Goal: Check status: Check status

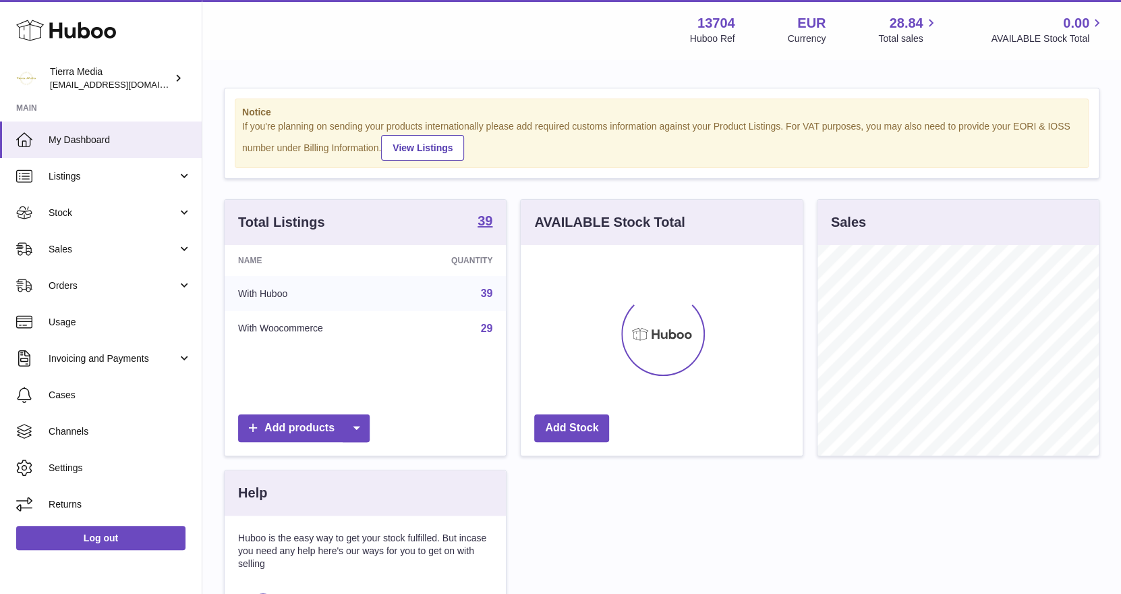
scroll to position [210, 282]
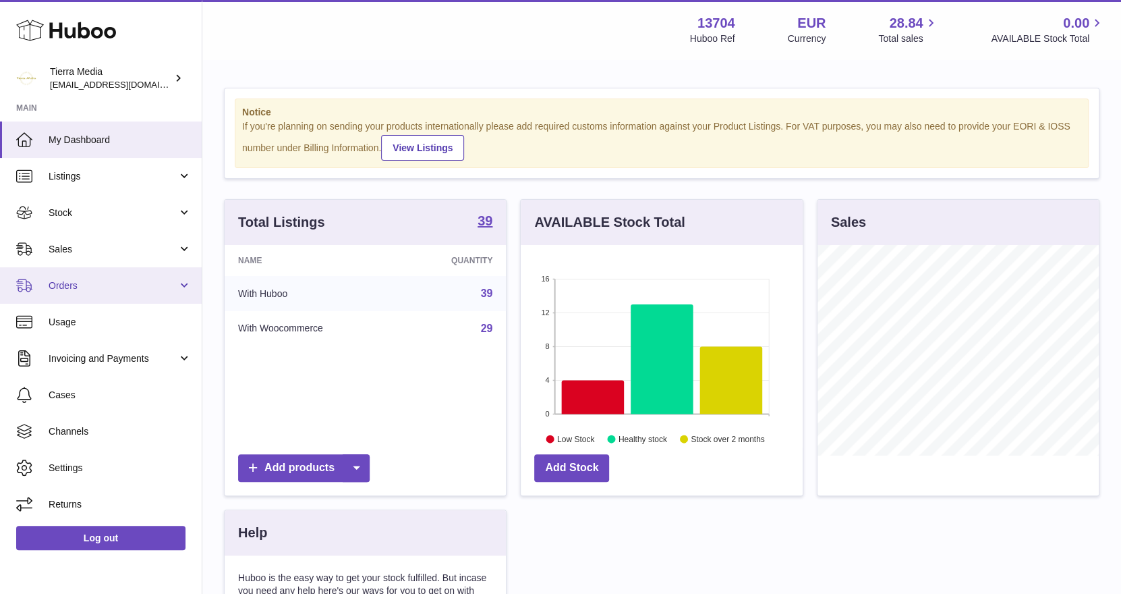
click at [96, 286] on span "Orders" at bounding box center [113, 285] width 129 height 13
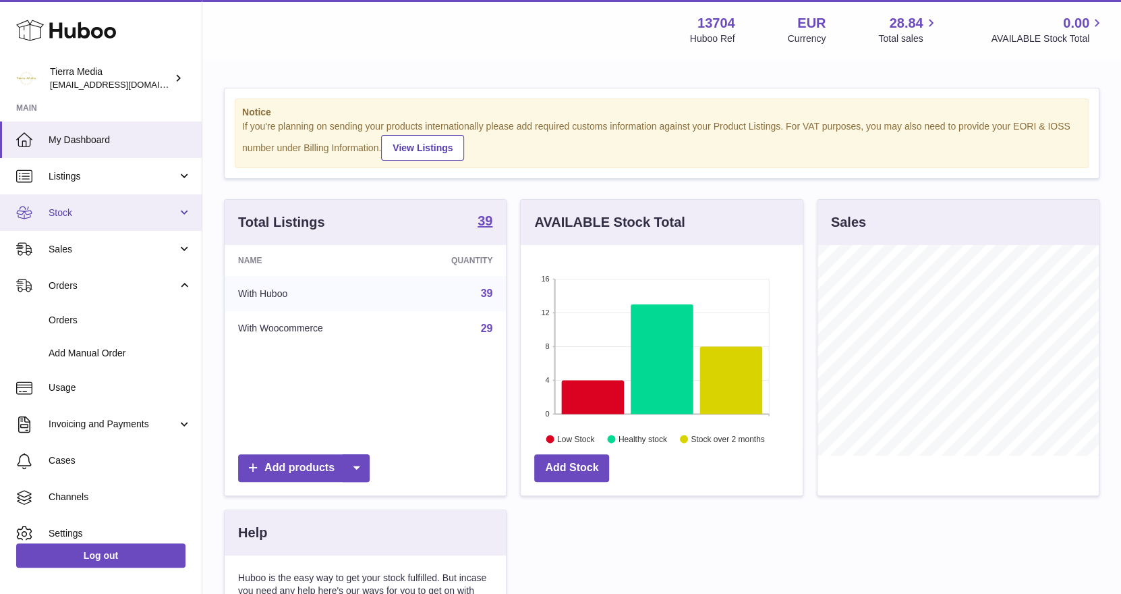
click at [84, 214] on span "Stock" at bounding box center [113, 212] width 129 height 13
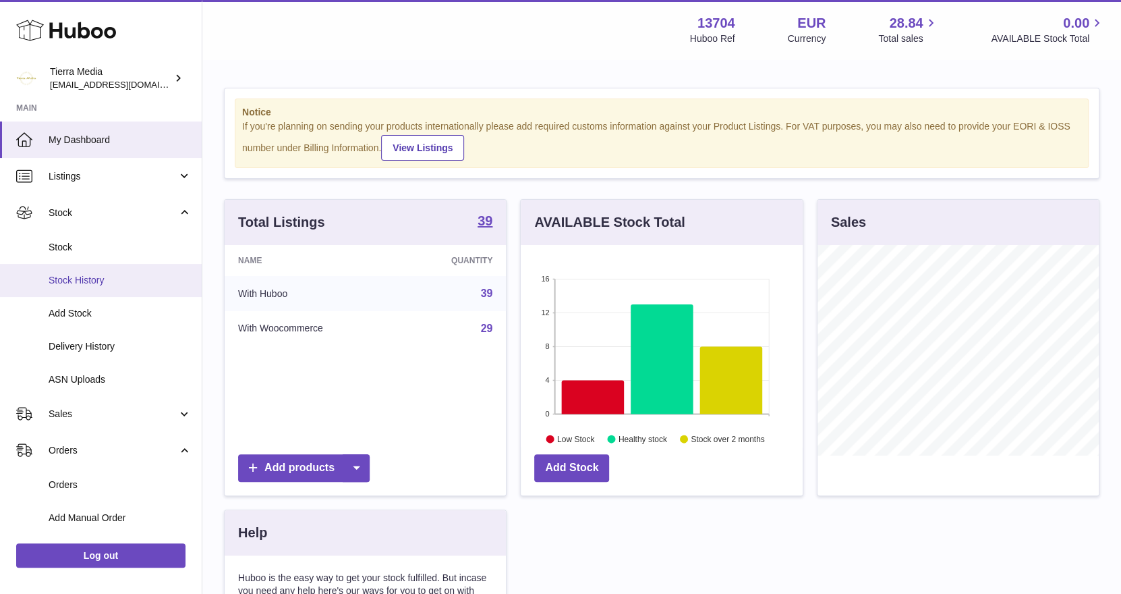
click at [92, 279] on span "Stock History" at bounding box center [120, 280] width 143 height 13
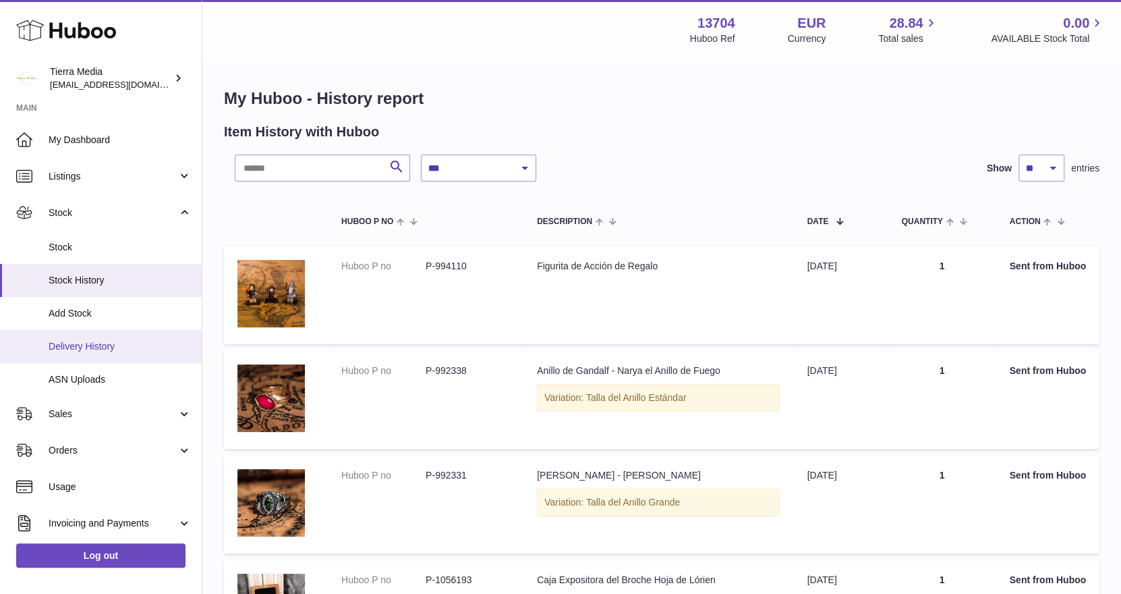
click at [78, 347] on span "Delivery History" at bounding box center [120, 346] width 143 height 13
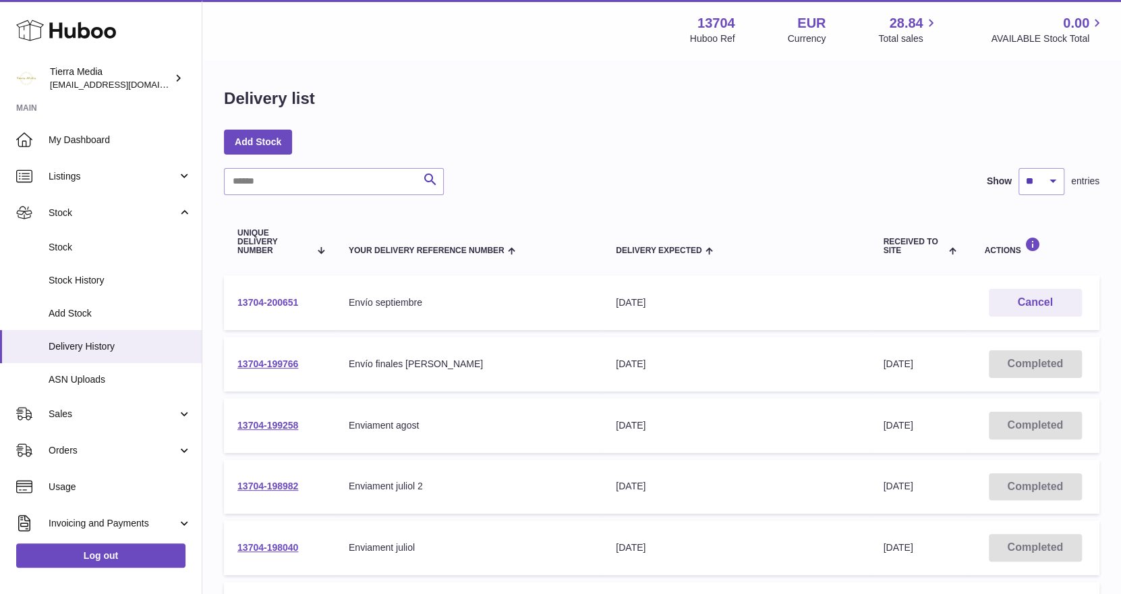
click at [275, 302] on link "13704-200651" at bounding box center [267, 302] width 61 height 11
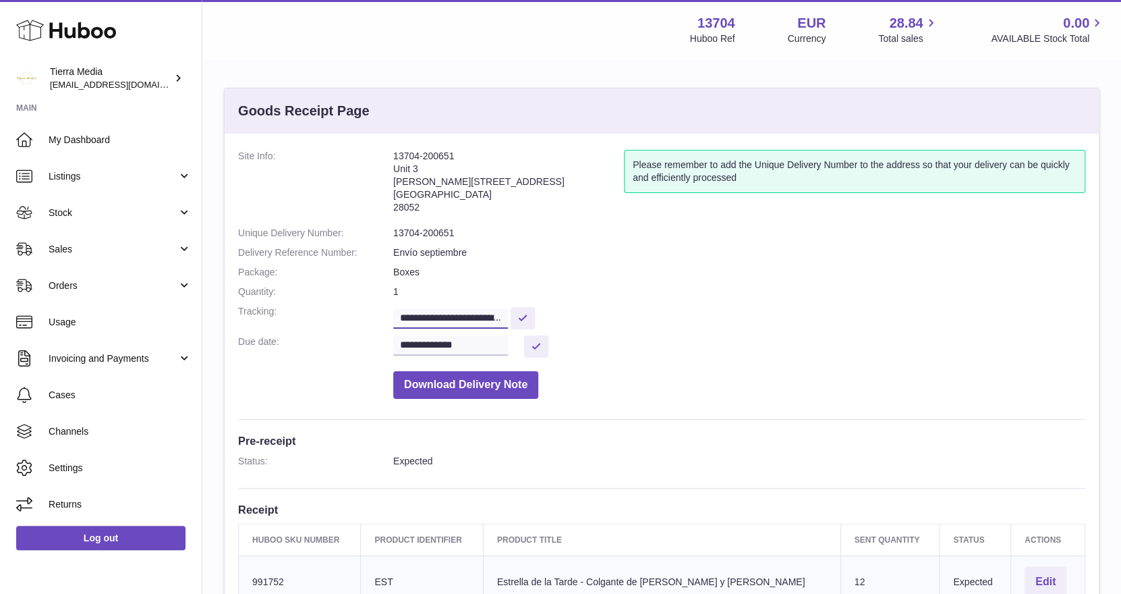
click at [438, 310] on input "**********" at bounding box center [450, 318] width 115 height 20
click at [437, 168] on address "13704-200651 Unit 3 Calle de Cerceda 20 Madrid 28052" at bounding box center [508, 185] width 231 height 70
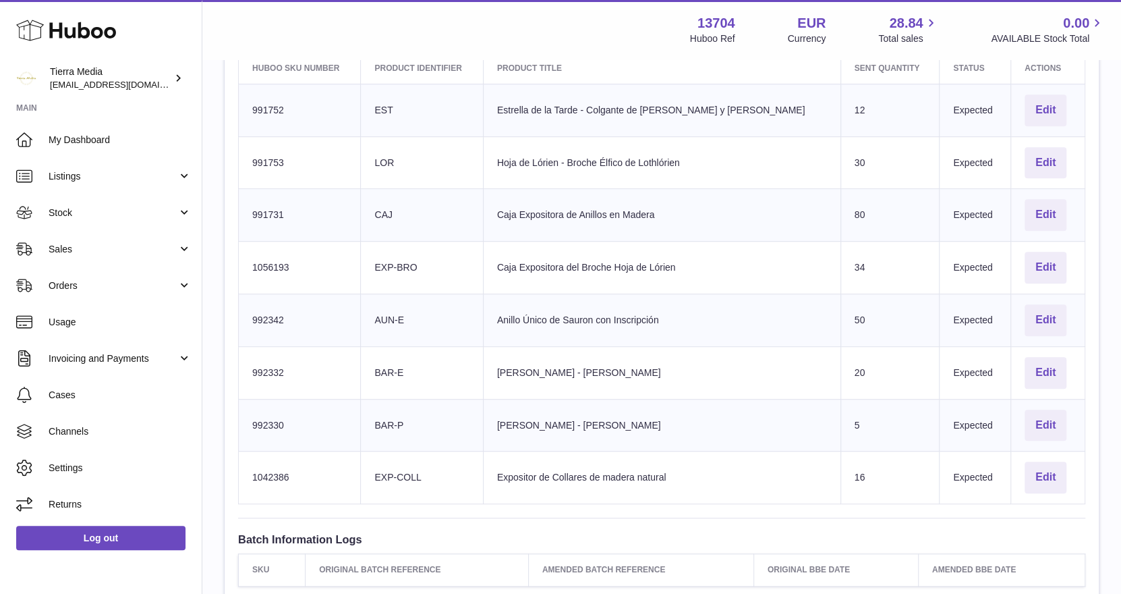
scroll to position [713, 0]
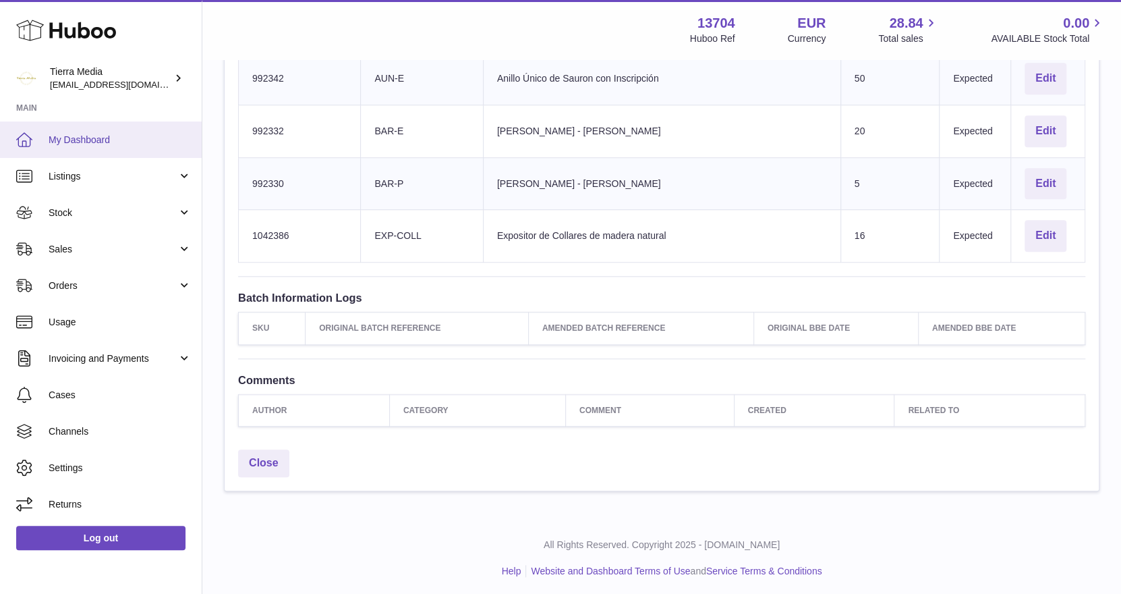
click at [113, 137] on span "My Dashboard" at bounding box center [120, 140] width 143 height 13
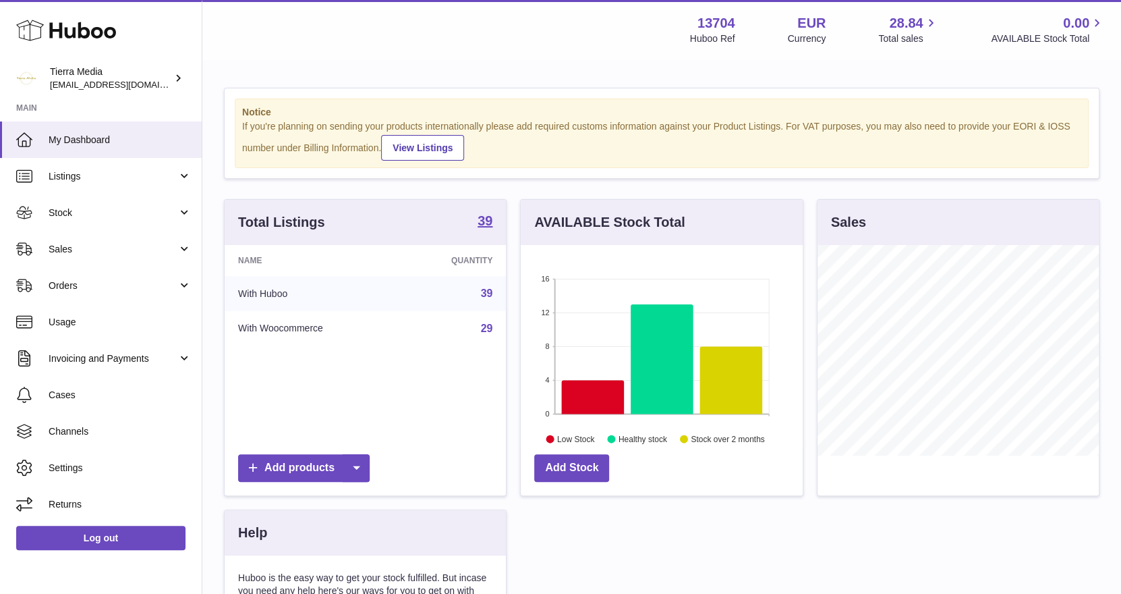
scroll to position [210, 282]
click at [102, 284] on span "Orders" at bounding box center [113, 285] width 129 height 13
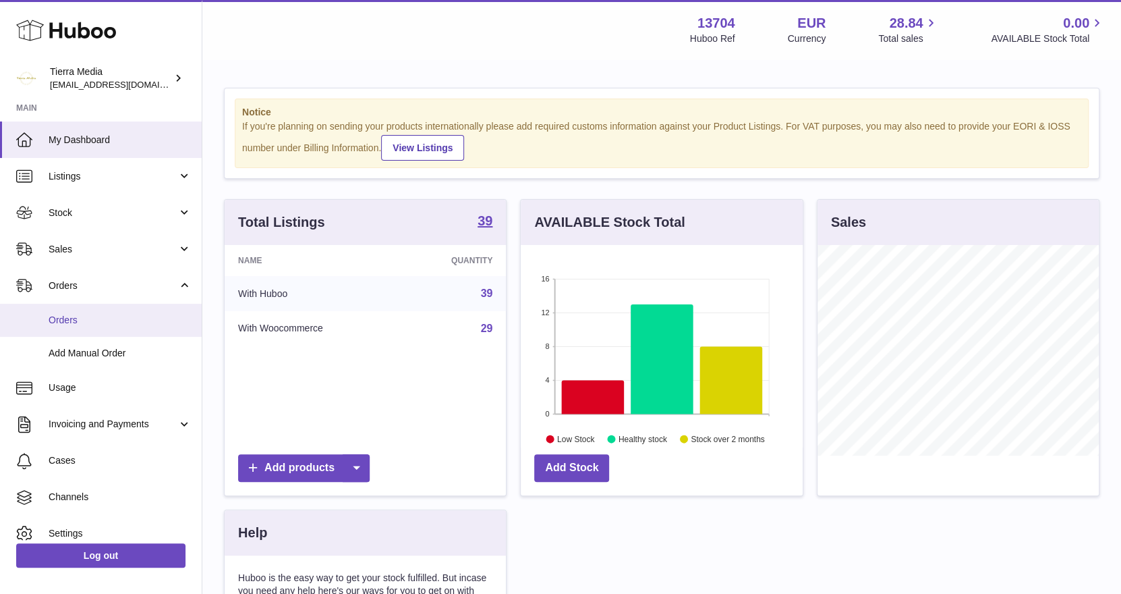
click at [84, 323] on span "Orders" at bounding box center [120, 320] width 143 height 13
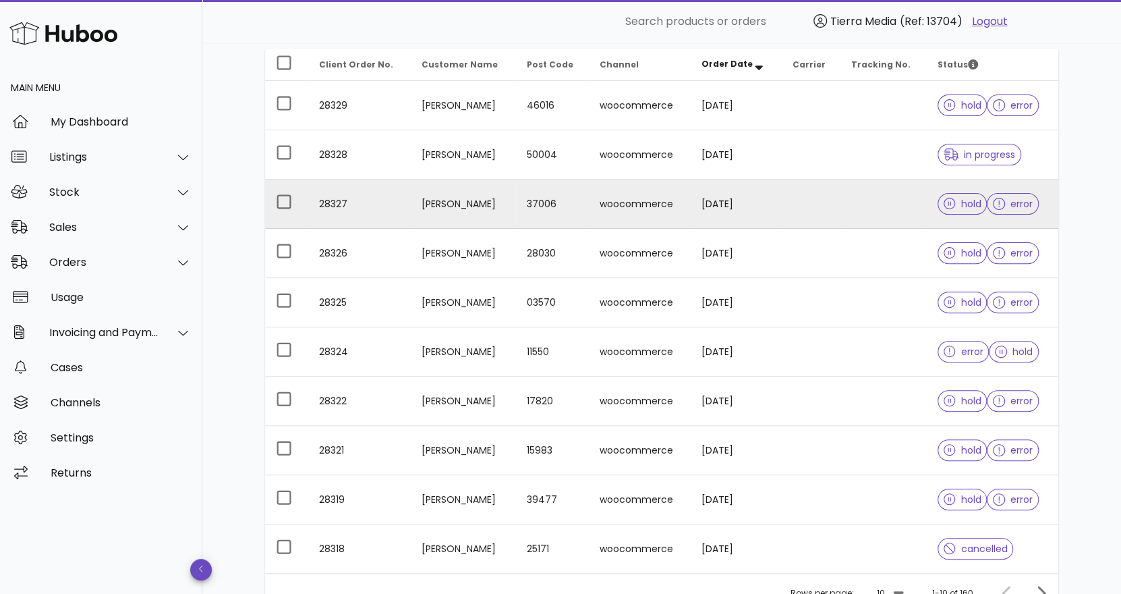
scroll to position [269, 0]
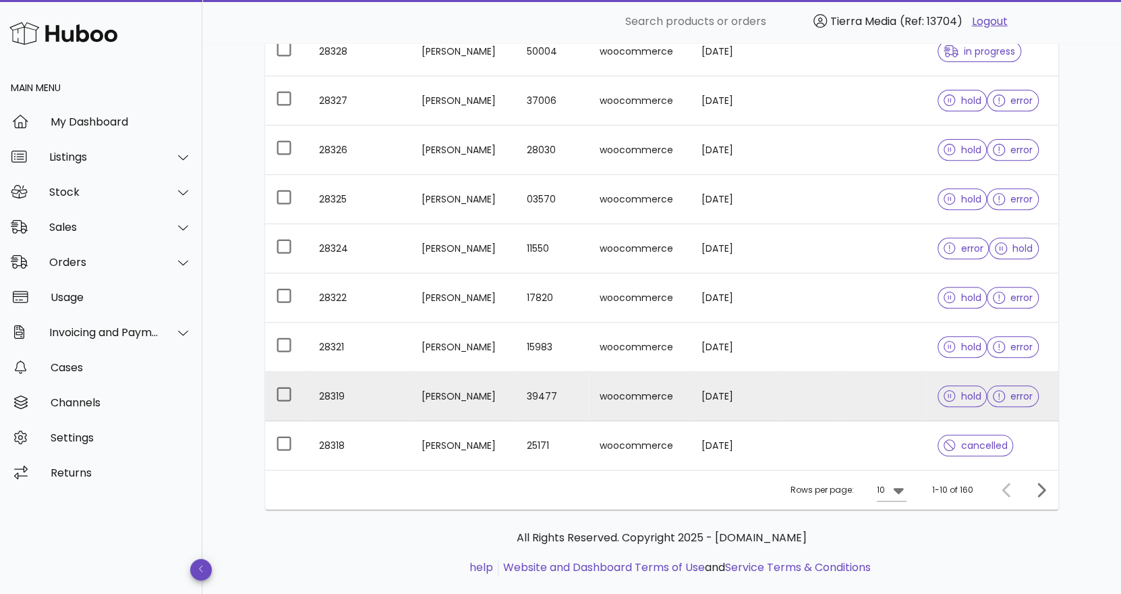
click at [472, 398] on td "Trini Prado olano" at bounding box center [463, 396] width 105 height 49
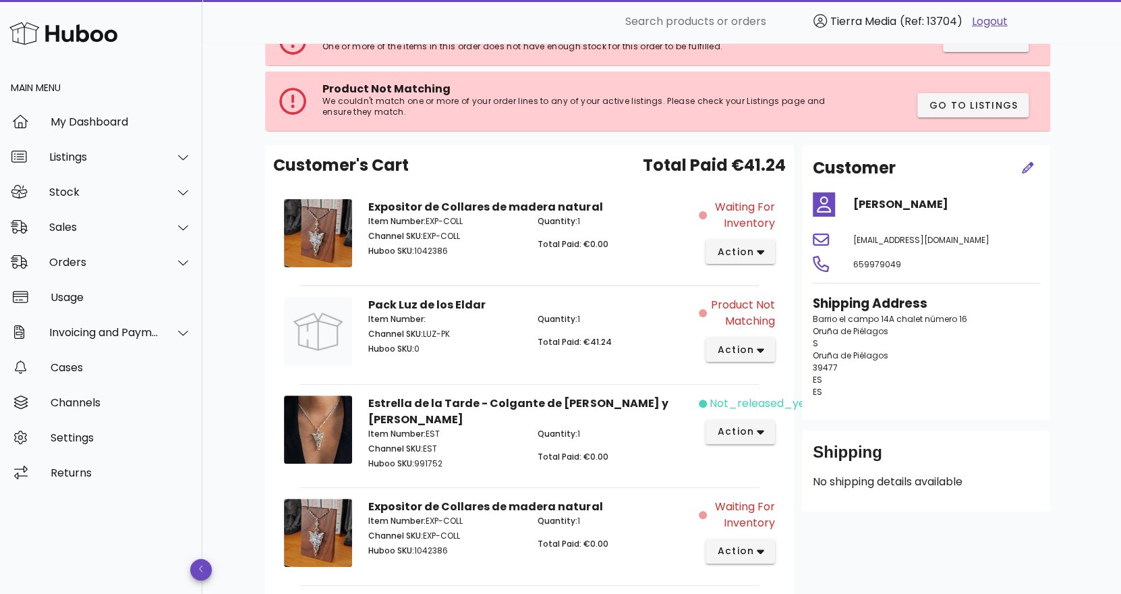
scroll to position [302, 0]
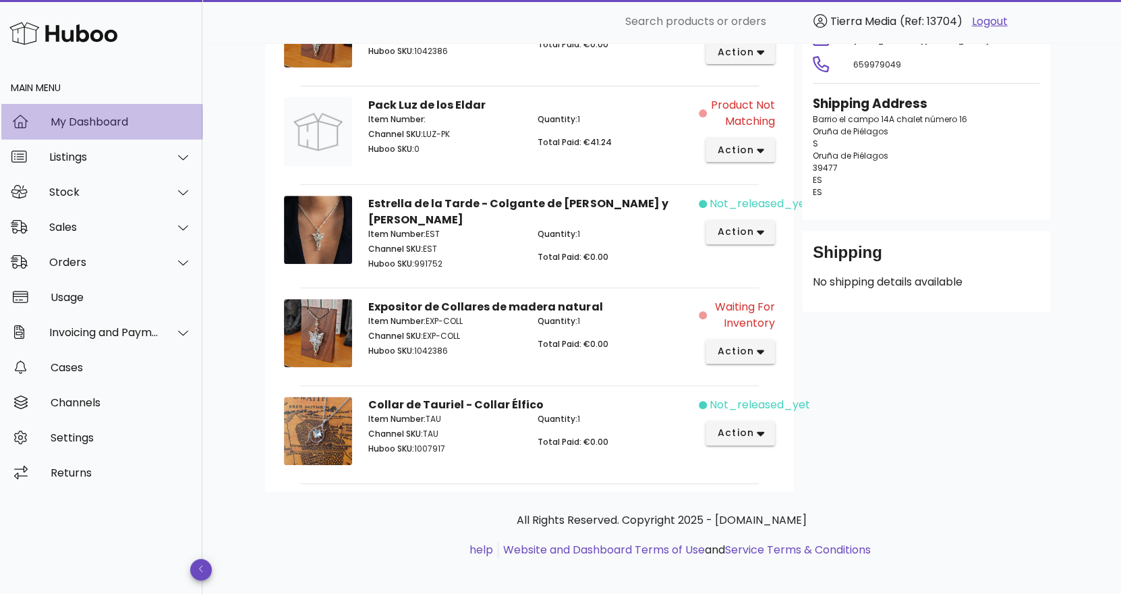
drag, startPoint x: 108, startPoint y: 119, endPoint x: 221, endPoint y: 117, distance: 113.3
click at [108, 119] on div "My Dashboard" at bounding box center [121, 121] width 141 height 13
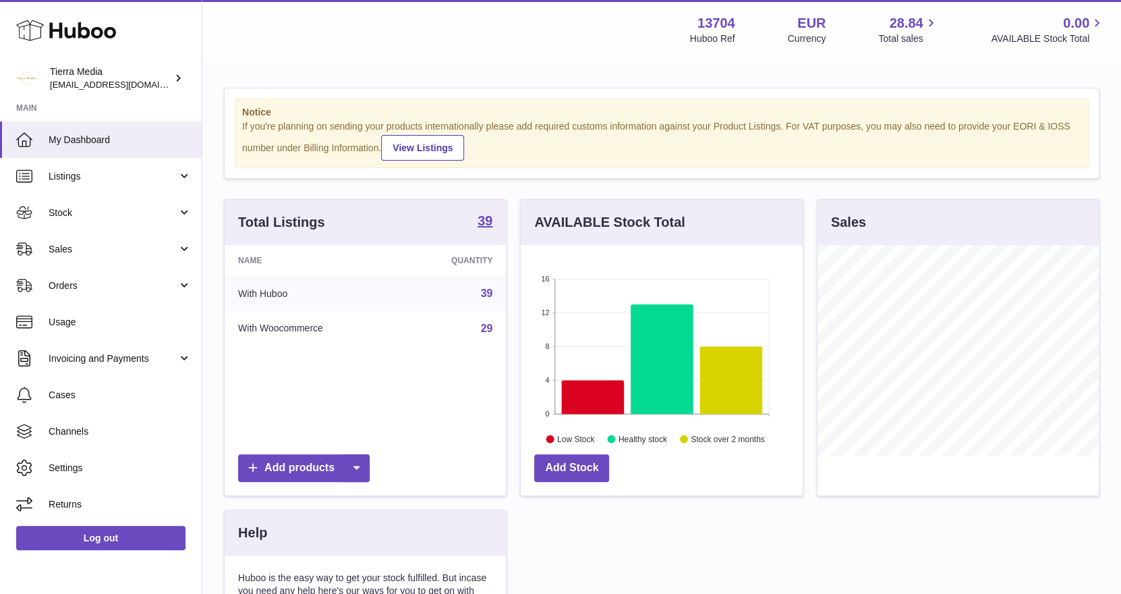
scroll to position [210, 282]
click at [77, 211] on span "Stock" at bounding box center [113, 212] width 129 height 13
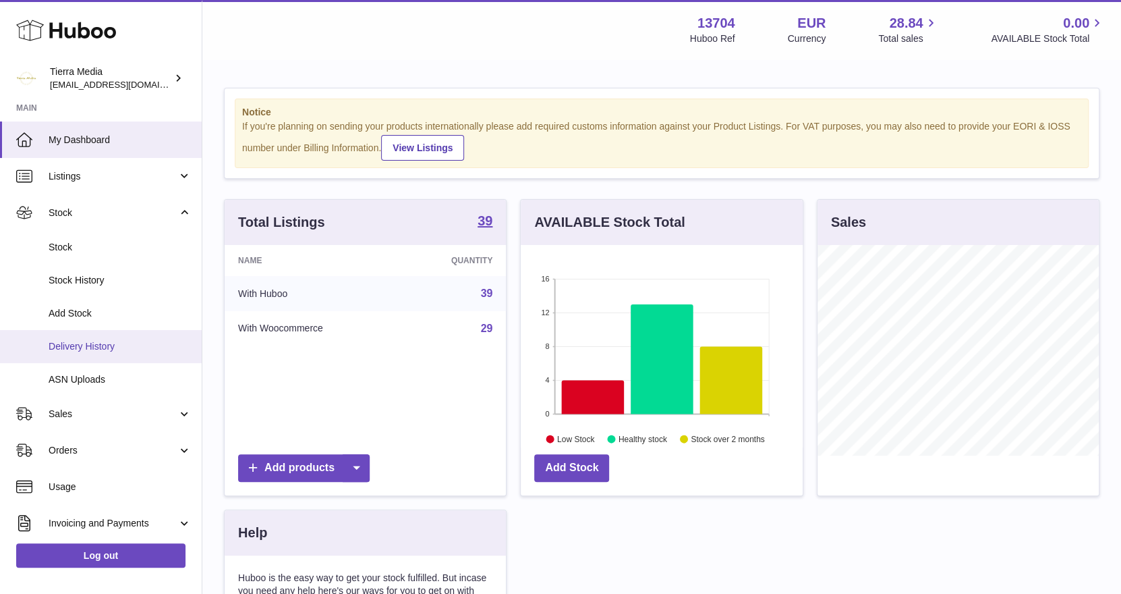
click at [92, 341] on span "Delivery History" at bounding box center [120, 346] width 143 height 13
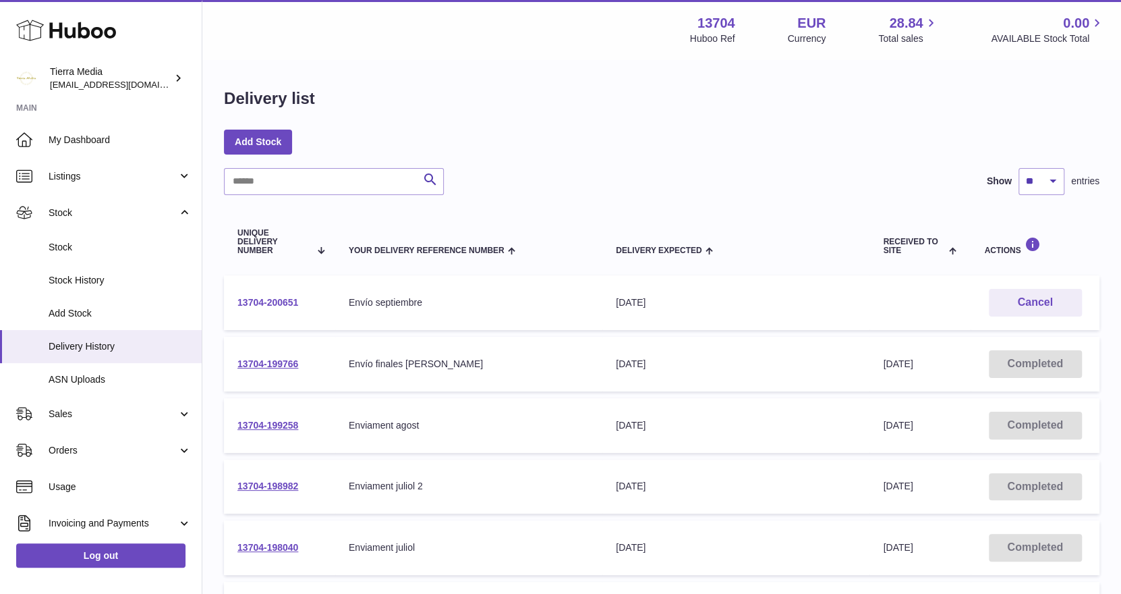
click at [271, 304] on link "13704-200651" at bounding box center [267, 302] width 61 height 11
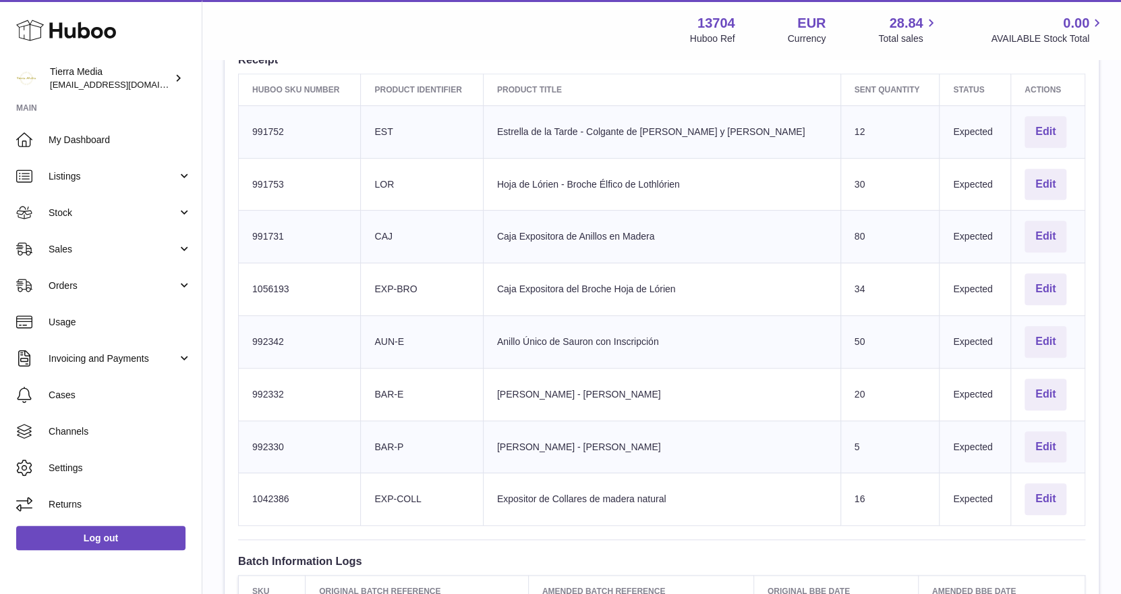
scroll to position [472, 0]
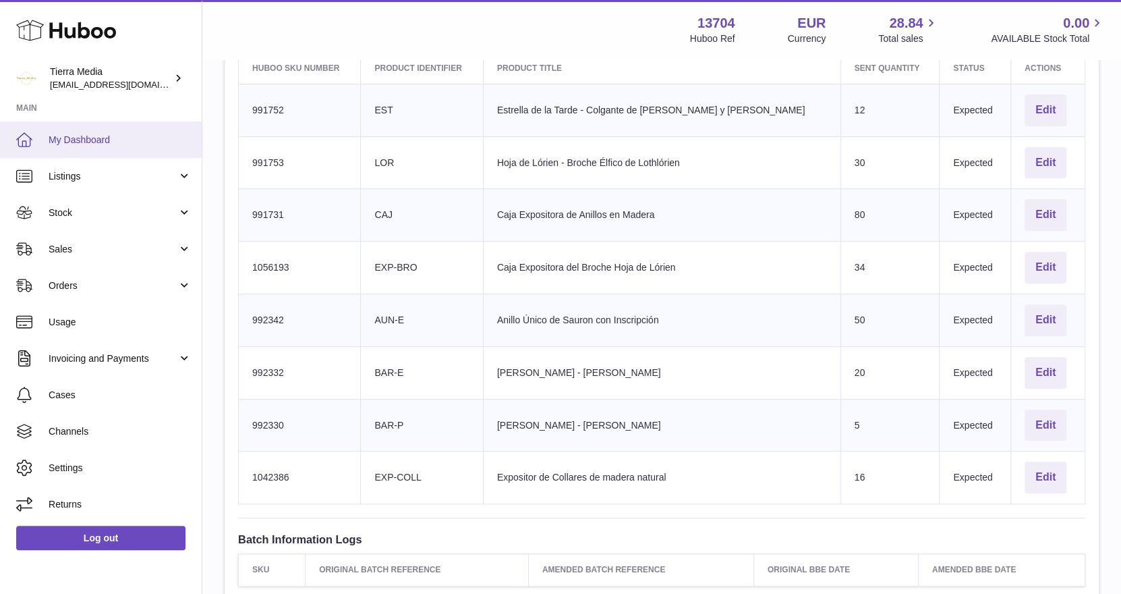
click at [126, 120] on strong "Main" at bounding box center [101, 112] width 202 height 19
click at [120, 130] on link "My Dashboard" at bounding box center [101, 139] width 202 height 36
